Goal: Task Accomplishment & Management: Complete application form

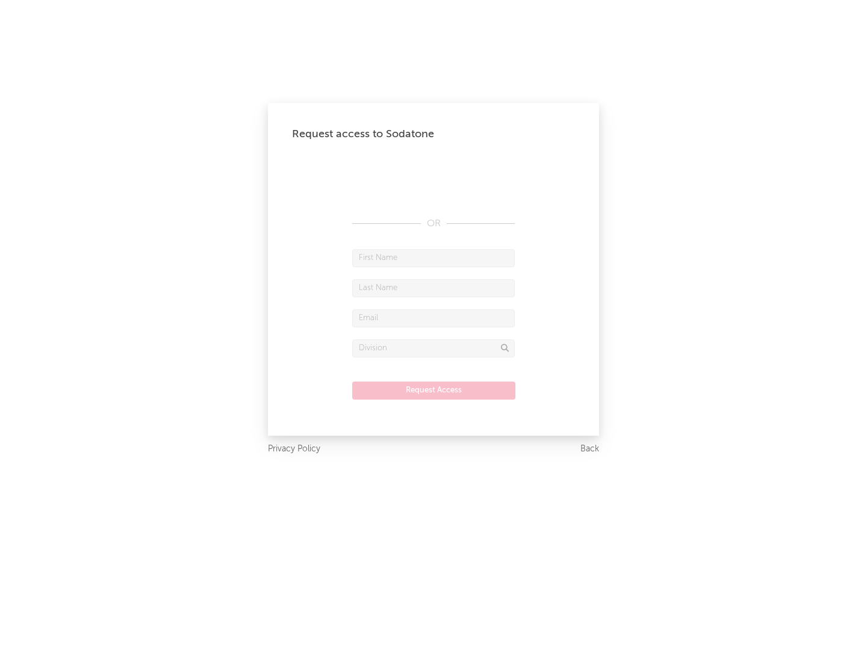
click at [433, 258] on input "text" at bounding box center [433, 258] width 163 height 18
type input "[PERSON_NAME]"
click at [433, 288] on input "text" at bounding box center [433, 288] width 163 height 18
type input "[PERSON_NAME]"
click at [433, 318] on input "text" at bounding box center [433, 318] width 163 height 18
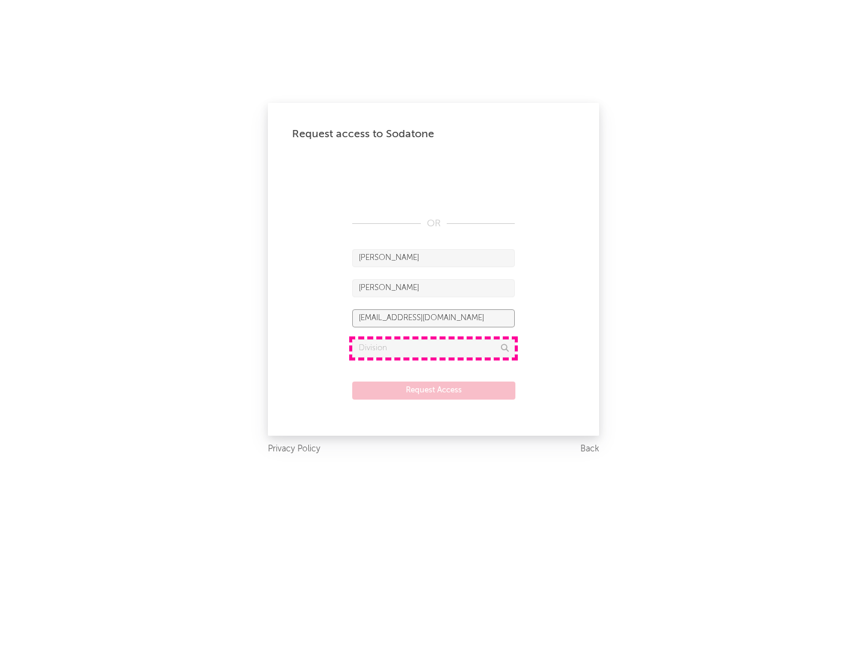
type input "[EMAIL_ADDRESS][DOMAIN_NAME]"
click at [433, 348] on input "text" at bounding box center [433, 348] width 163 height 18
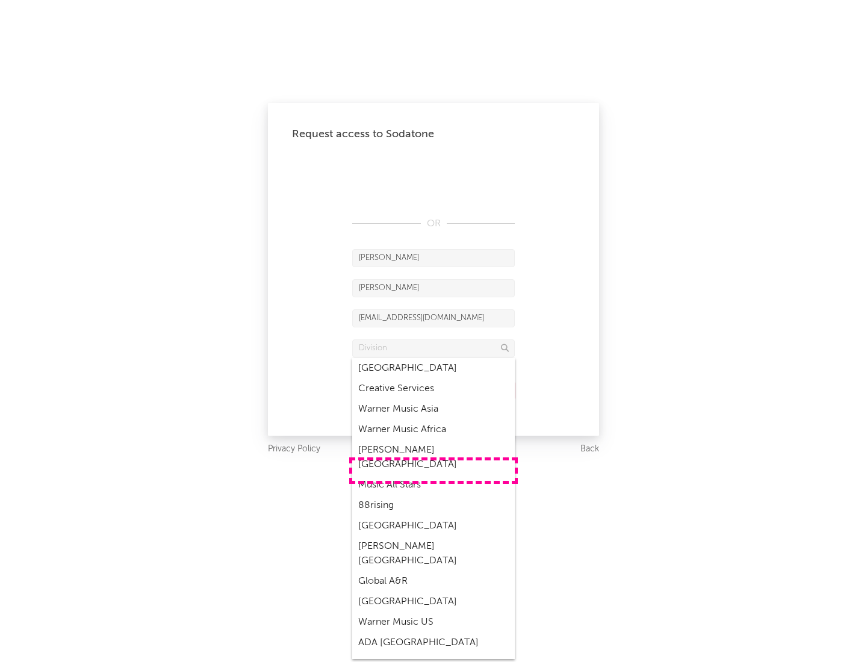
click at [433, 475] on div "Music All Stars" at bounding box center [433, 485] width 163 height 20
type input "Music All Stars"
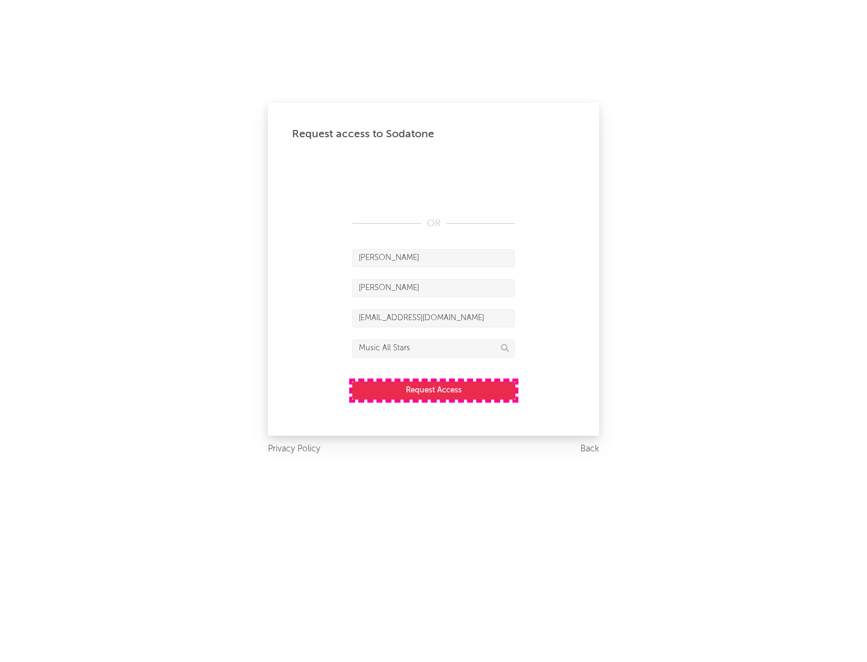
click at [433, 390] on button "Request Access" at bounding box center [433, 391] width 163 height 18
